Goal: Transaction & Acquisition: Purchase product/service

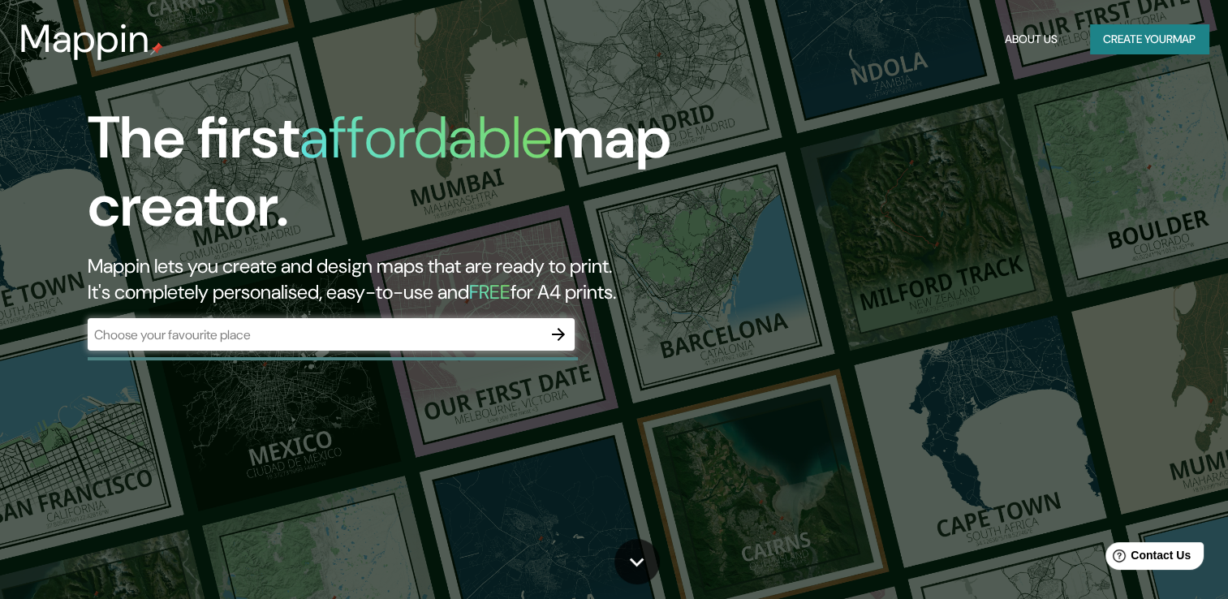
click at [769, 161] on div "The first affordable map creator. Mappin lets you create and design maps that a…" at bounding box center [614, 299] width 1228 height 599
click at [471, 333] on input "text" at bounding box center [315, 334] width 454 height 19
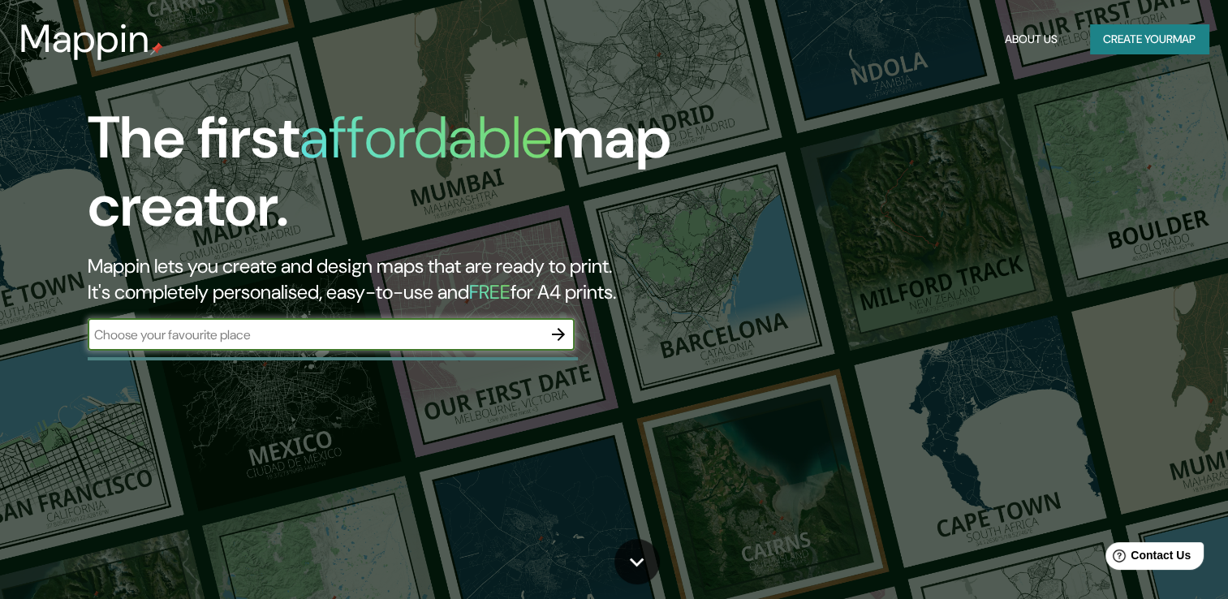
type input "[GEOGRAPHIC_DATA]"
click at [558, 333] on icon "button" at bounding box center [558, 334] width 19 height 19
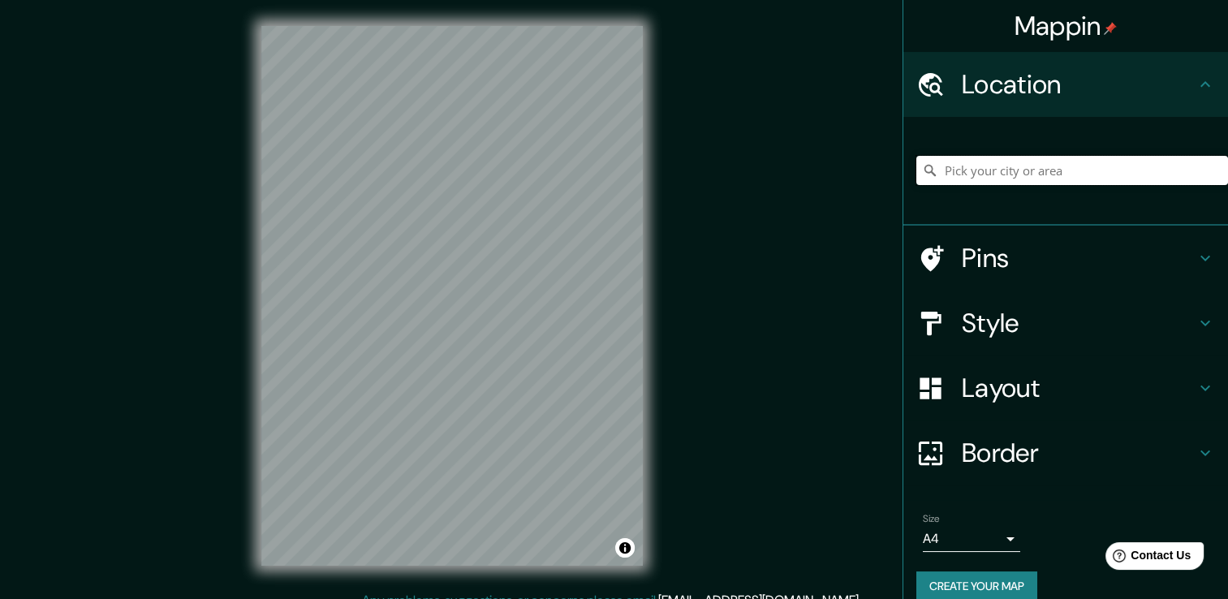
click at [967, 177] on input "Pick your city or area" at bounding box center [1072, 170] width 312 height 29
click at [979, 170] on input "[GEOGRAPHIC_DATA], [GEOGRAPHIC_DATA], [GEOGRAPHIC_DATA]" at bounding box center [1072, 170] width 312 height 29
type input "[GEOGRAPHIC_DATA][PERSON_NAME][PERSON_NAME], [GEOGRAPHIC_DATA], [GEOGRAPHIC_DAT…"
click at [1210, 167] on icon "Clear" at bounding box center [1215, 171] width 10 height 10
click at [953, 169] on input "Pick your city or area" at bounding box center [1072, 170] width 312 height 29
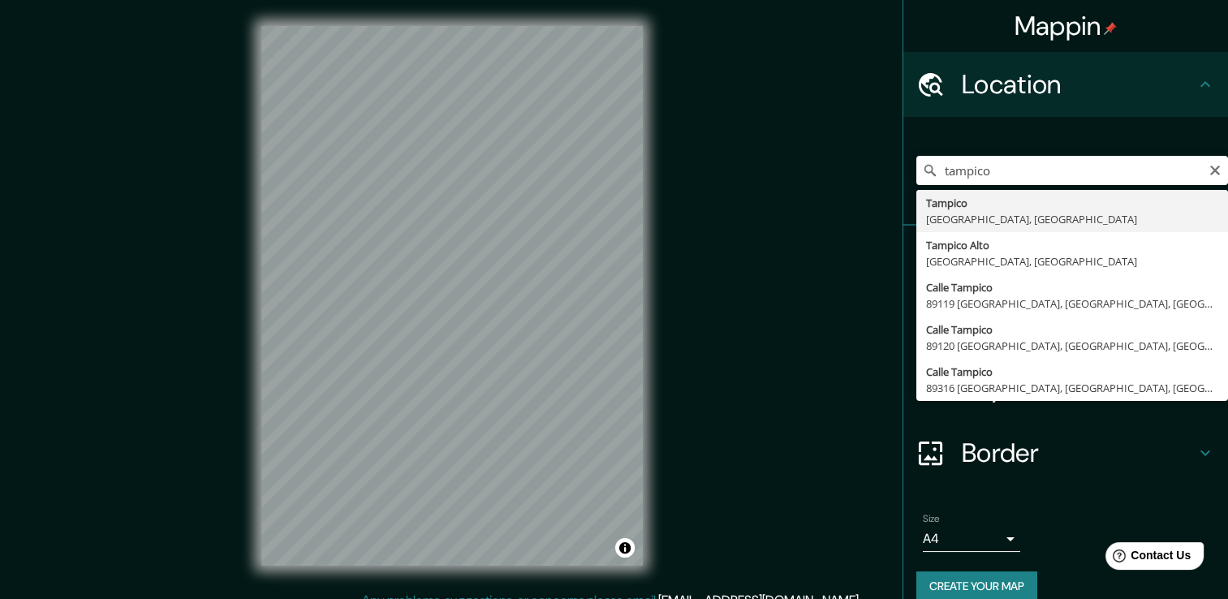
type input "[GEOGRAPHIC_DATA], [GEOGRAPHIC_DATA], [GEOGRAPHIC_DATA]"
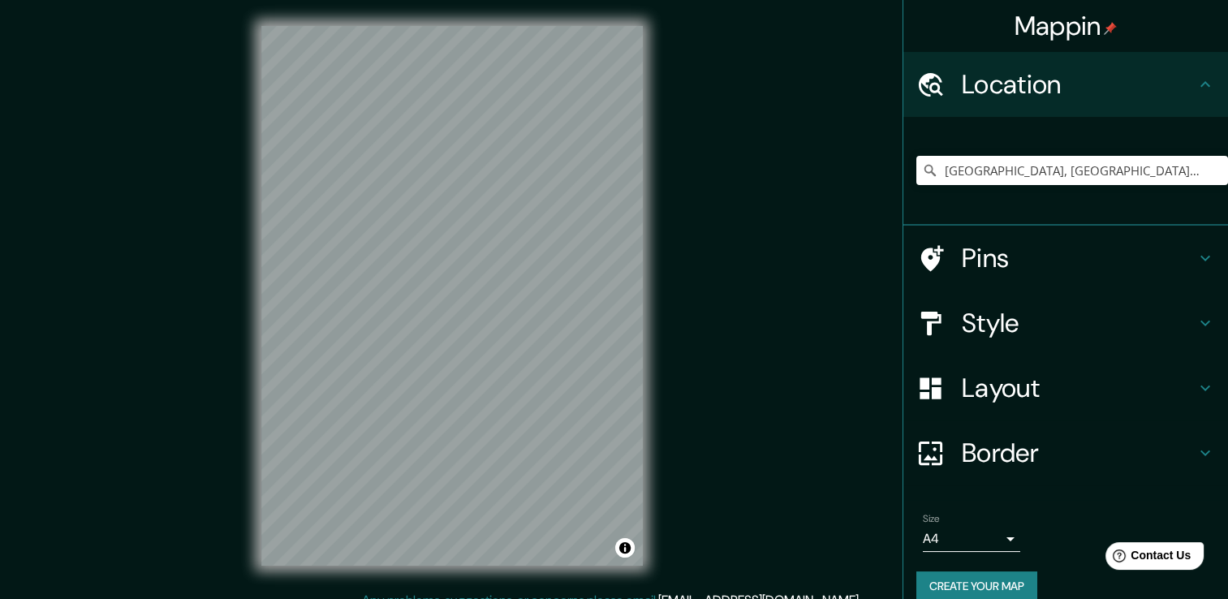
click at [1195, 318] on icon at bounding box center [1204, 322] width 19 height 19
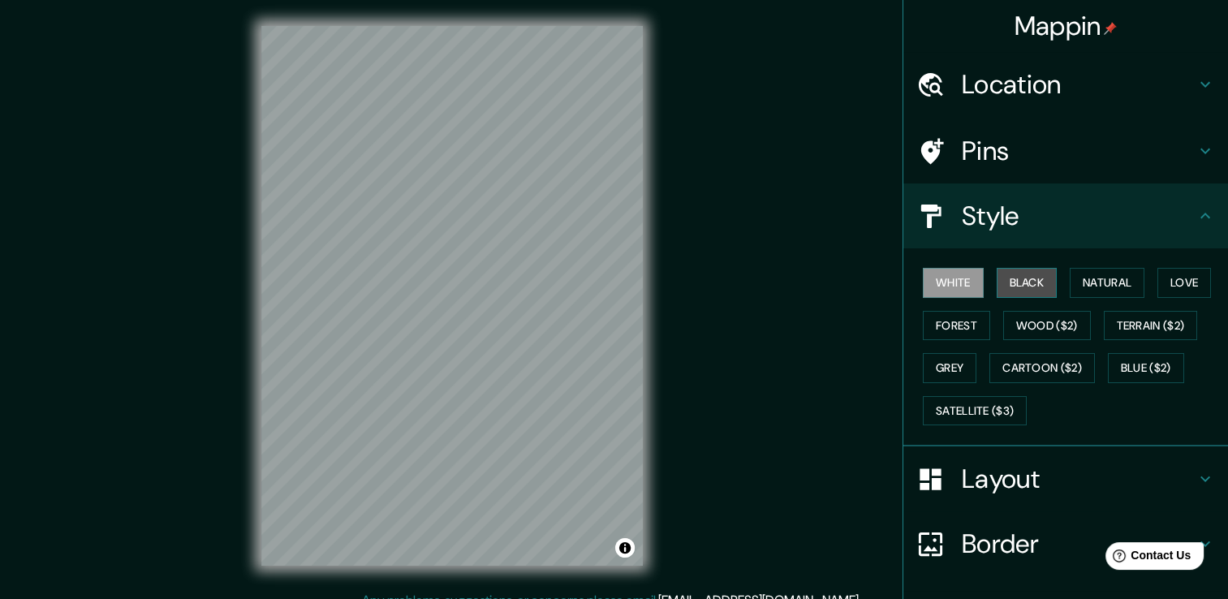
click at [1018, 282] on button "Black" at bounding box center [1026, 283] width 61 height 30
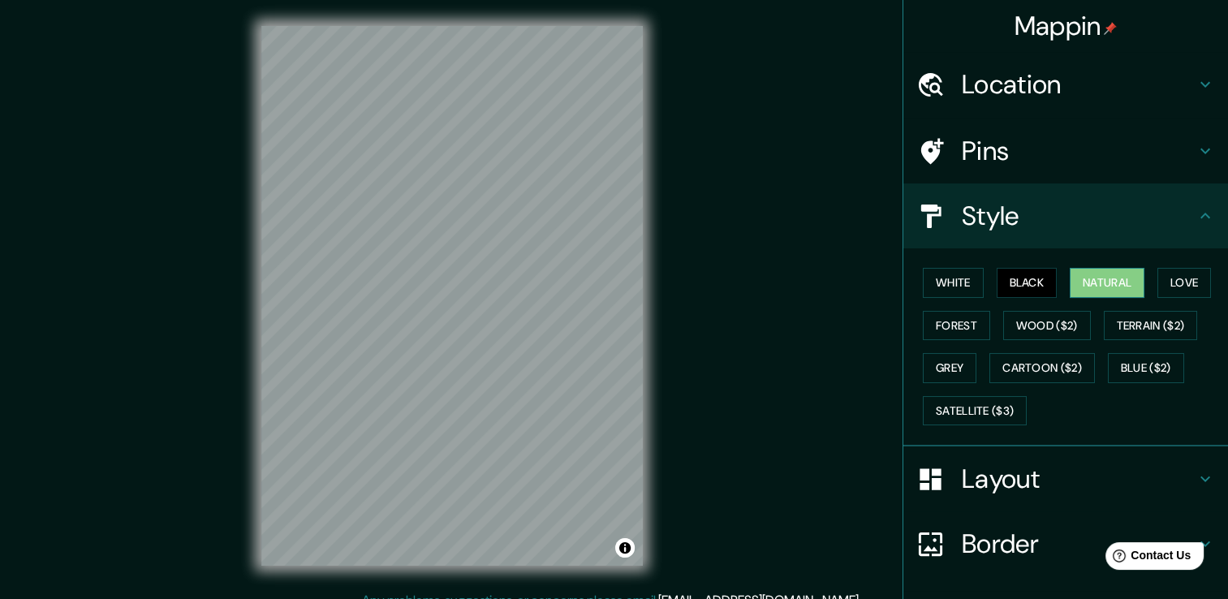
click at [1100, 284] on button "Natural" at bounding box center [1106, 283] width 75 height 30
click at [1173, 286] on button "Love" at bounding box center [1184, 283] width 54 height 30
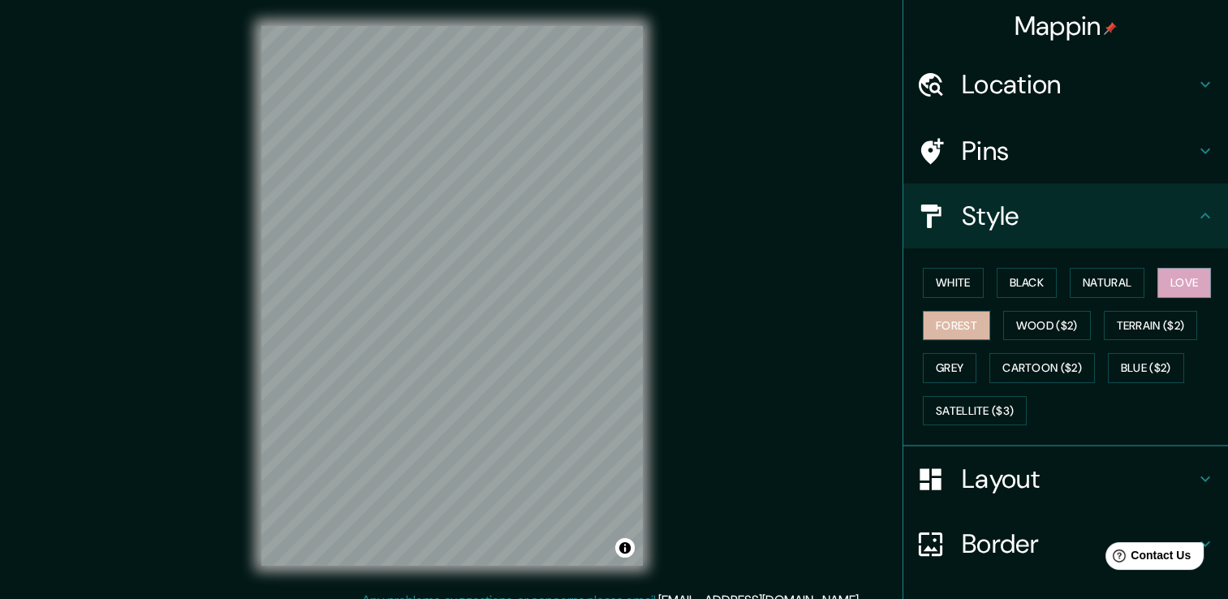
click at [949, 312] on button "Forest" at bounding box center [956, 326] width 67 height 30
click at [933, 359] on button "Grey" at bounding box center [950, 368] width 54 height 30
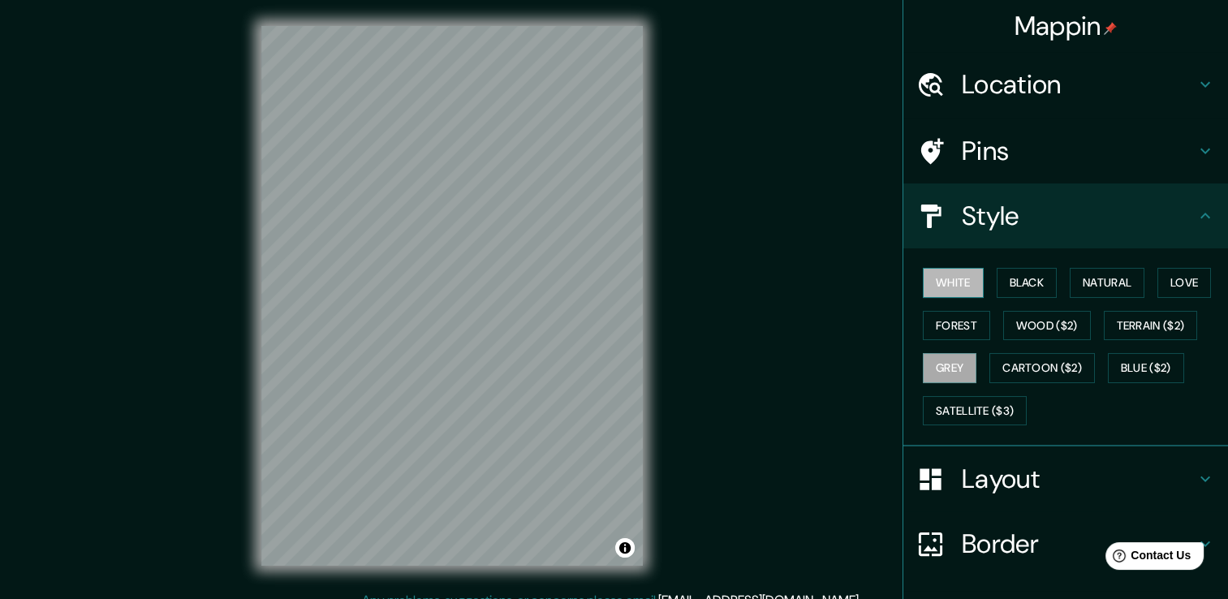
click at [935, 282] on button "White" at bounding box center [953, 283] width 61 height 30
